Goal: Information Seeking & Learning: Learn about a topic

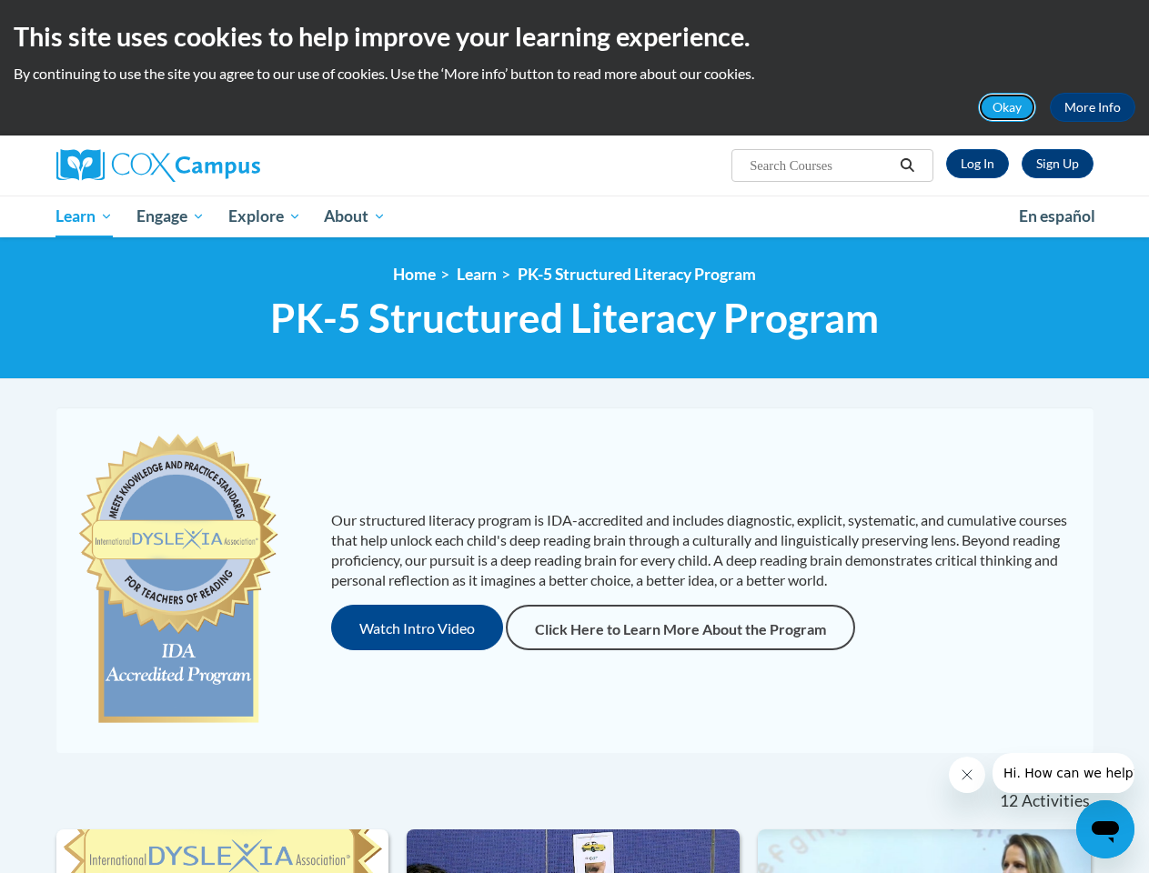
click at [1008, 107] on button "Okay" at bounding box center [1007, 107] width 58 height 29
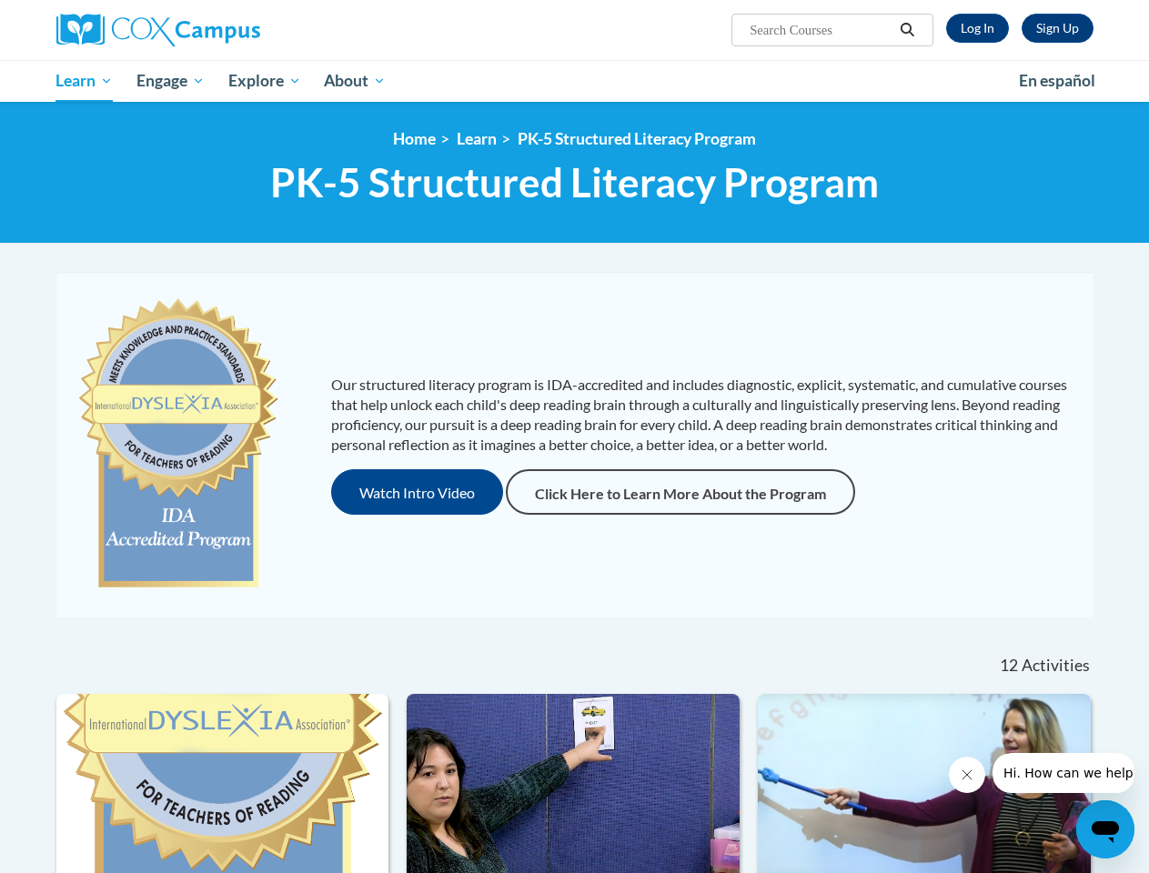
click at [908, 166] on h1 "PK-5 Structured Literacy Program PK-5 Structured Literacy Program" at bounding box center [574, 182] width 1037 height 48
click at [172, 217] on div "<en>Home</en><fr>Accueil</fr><de>Zuhause</de><it>Casa</it><es>Casa</es><pt>Casa…" at bounding box center [574, 173] width 1149 height 142
click at [266, 217] on div "<en>Home</en><fr>Accueil</fr><de>Zuhause</de><it>Casa</it><es>Casa</es><pt>Casa…" at bounding box center [574, 173] width 1149 height 142
click at [418, 628] on div "Our structured literacy program is IDA-accredited and includes diagnostic, expl…" at bounding box center [575, 454] width 1064 height 364
click at [966, 775] on icon "Close message from company" at bounding box center [966, 775] width 9 height 9
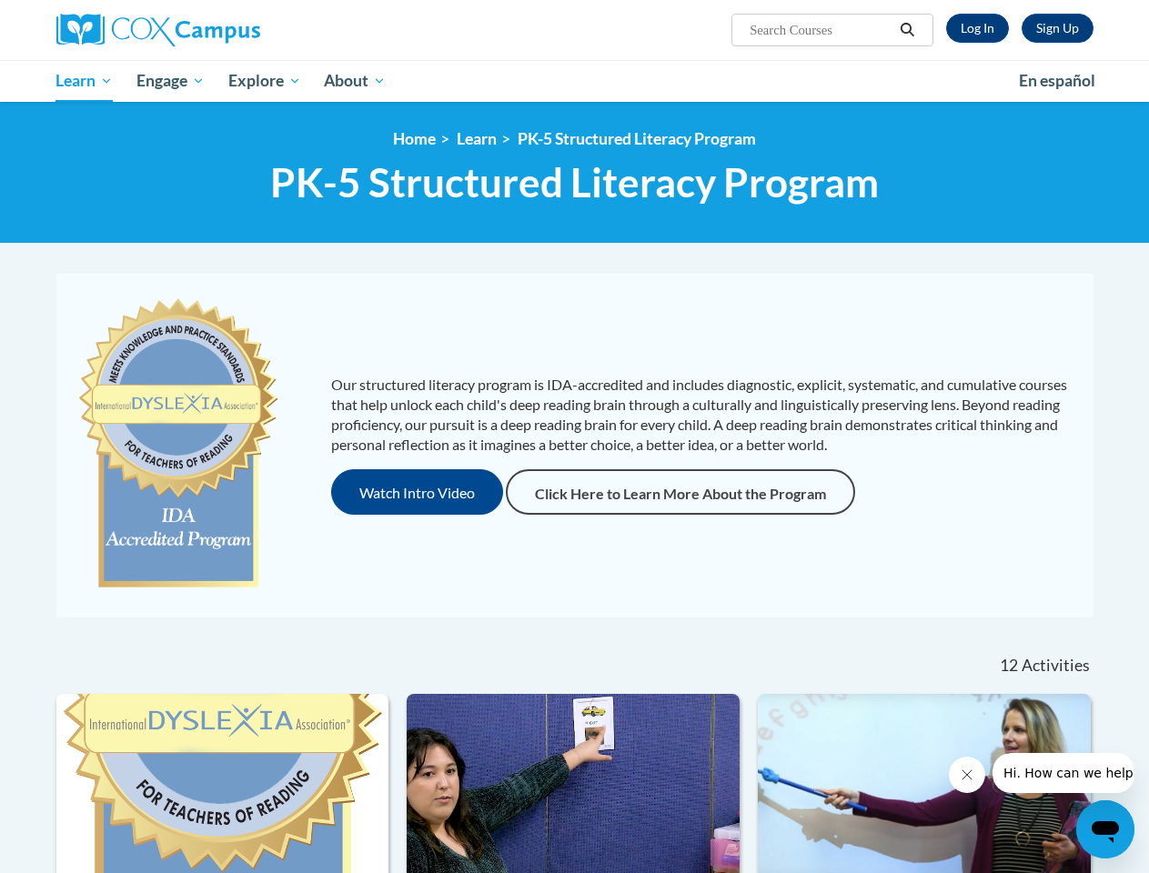
click at [1063, 773] on span "Hi. How can we help?" at bounding box center [1071, 773] width 136 height 15
click at [1105, 830] on icon "Open messaging window" at bounding box center [1105, 833] width 27 height 22
